Goal: Task Accomplishment & Management: Manage account settings

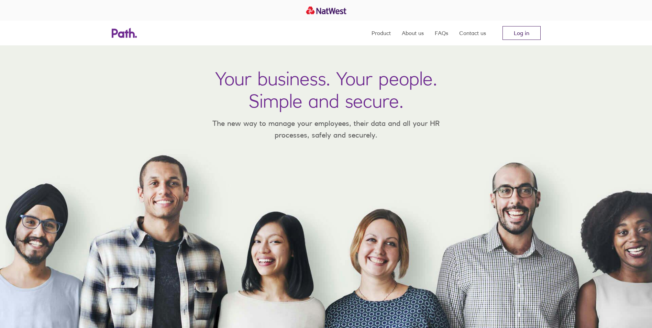
click at [508, 32] on link "Log in" at bounding box center [521, 33] width 38 height 14
